Goal: Task Accomplishment & Management: Use online tool/utility

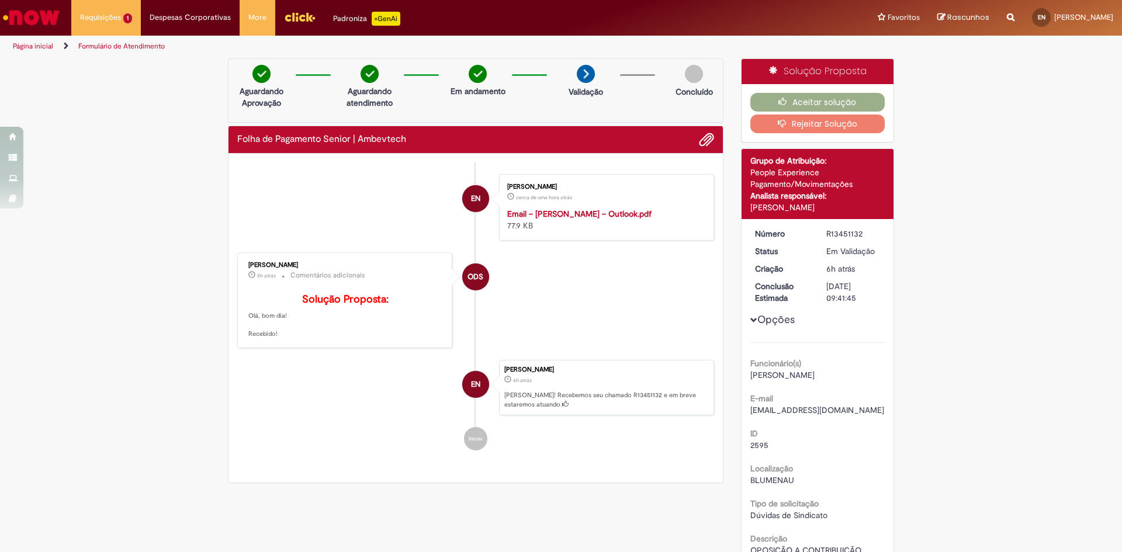
click at [1040, 120] on div "Verificar Código de Barras Aguardando Aprovação Aguardando atendimento Em andam…" at bounding box center [561, 382] width 1122 height 649
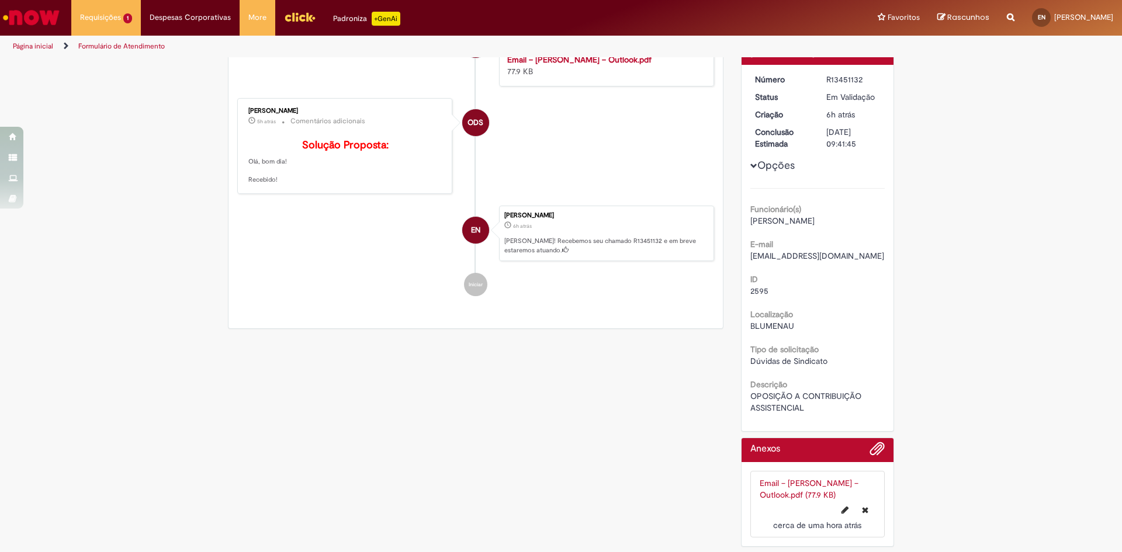
scroll to position [167, 0]
